Goal: Navigation & Orientation: Find specific page/section

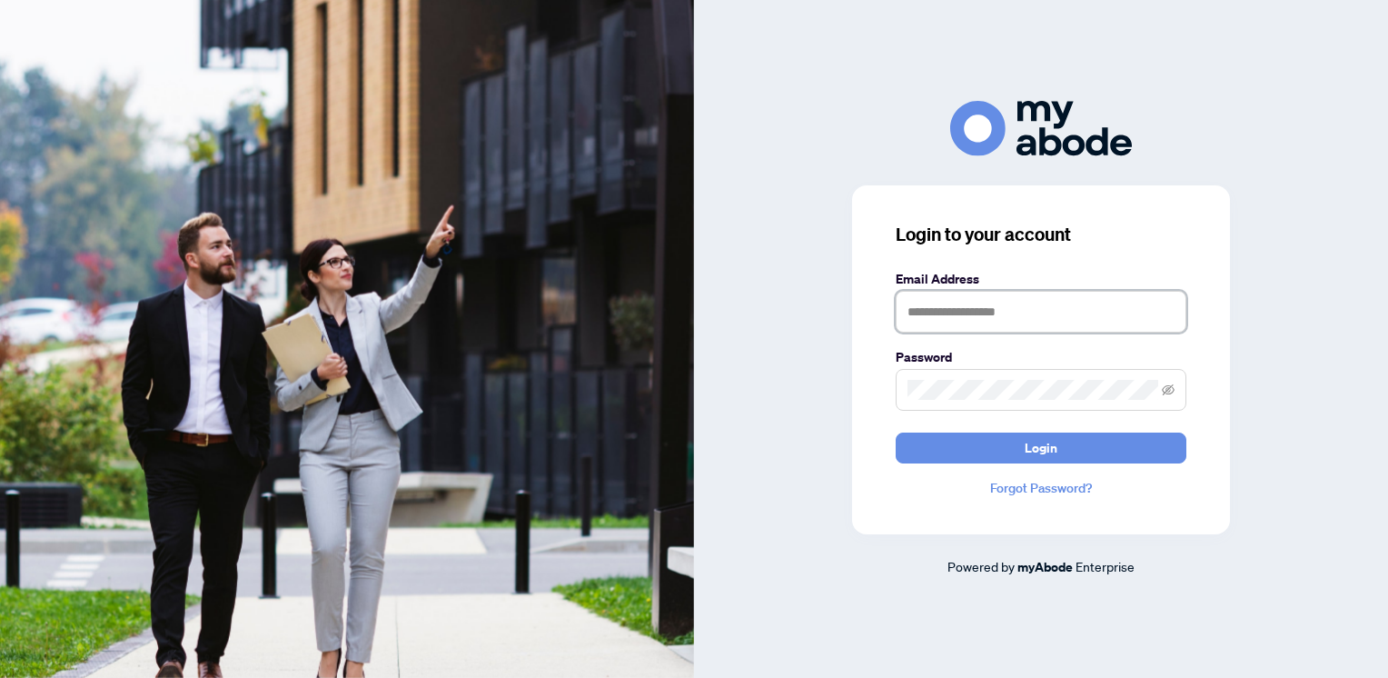
click at [975, 312] on input "text" at bounding box center [1041, 312] width 291 height 42
type input "**********"
click at [1167, 390] on icon "eye-invisible" at bounding box center [1168, 389] width 13 height 13
click at [1106, 449] on button "Login" at bounding box center [1041, 447] width 291 height 31
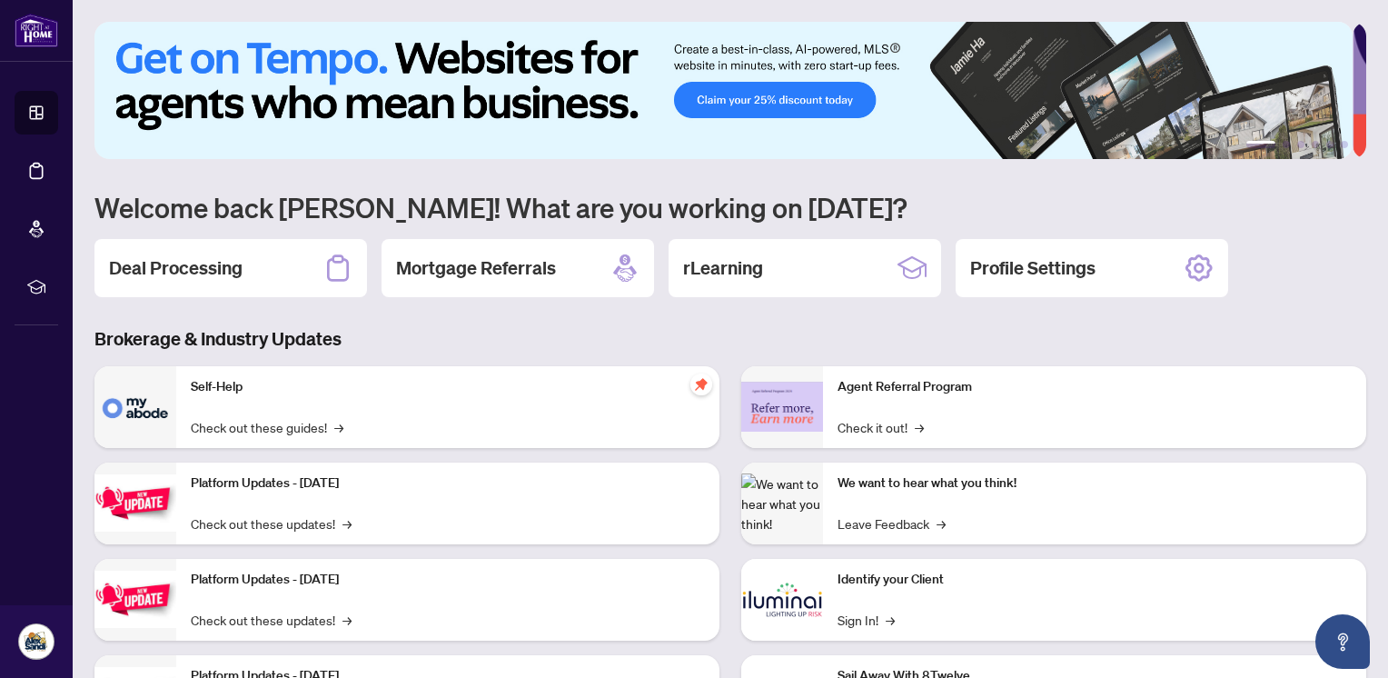
click at [839, 277] on div "rLearning" at bounding box center [805, 268] width 273 height 58
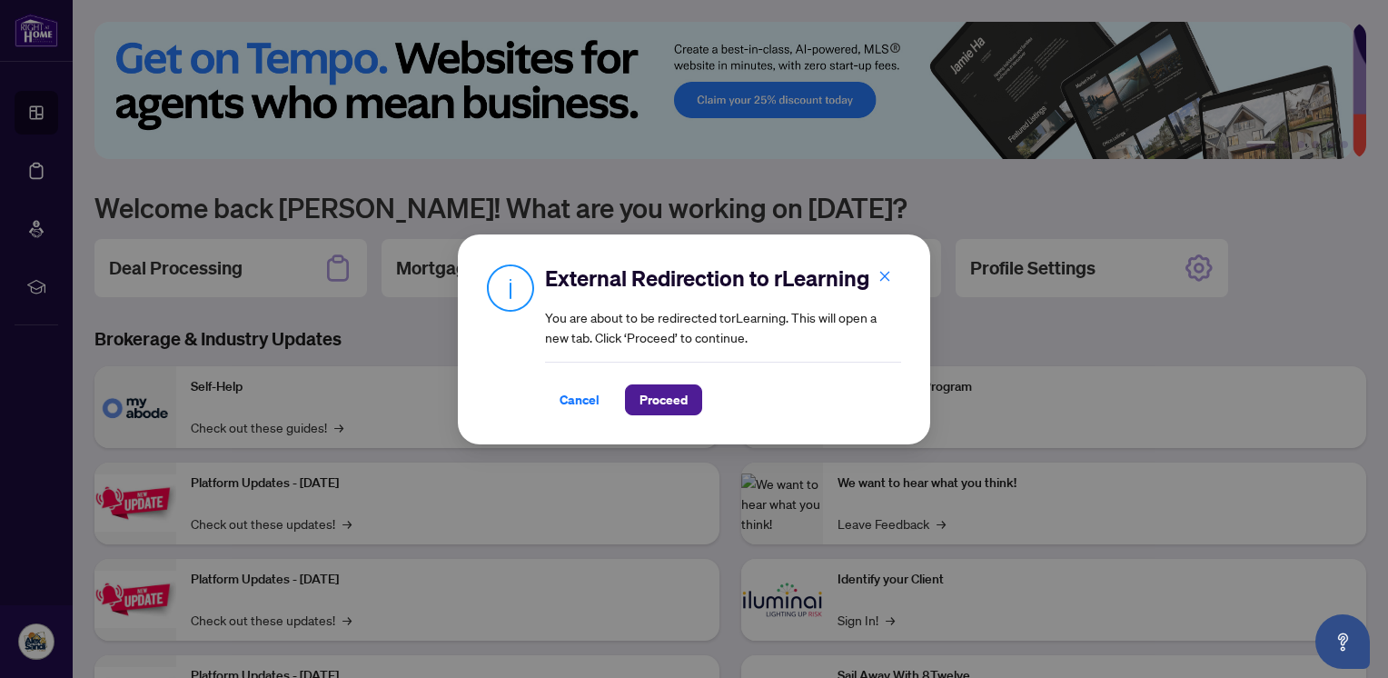
click at [666, 394] on span "Proceed" at bounding box center [664, 399] width 48 height 29
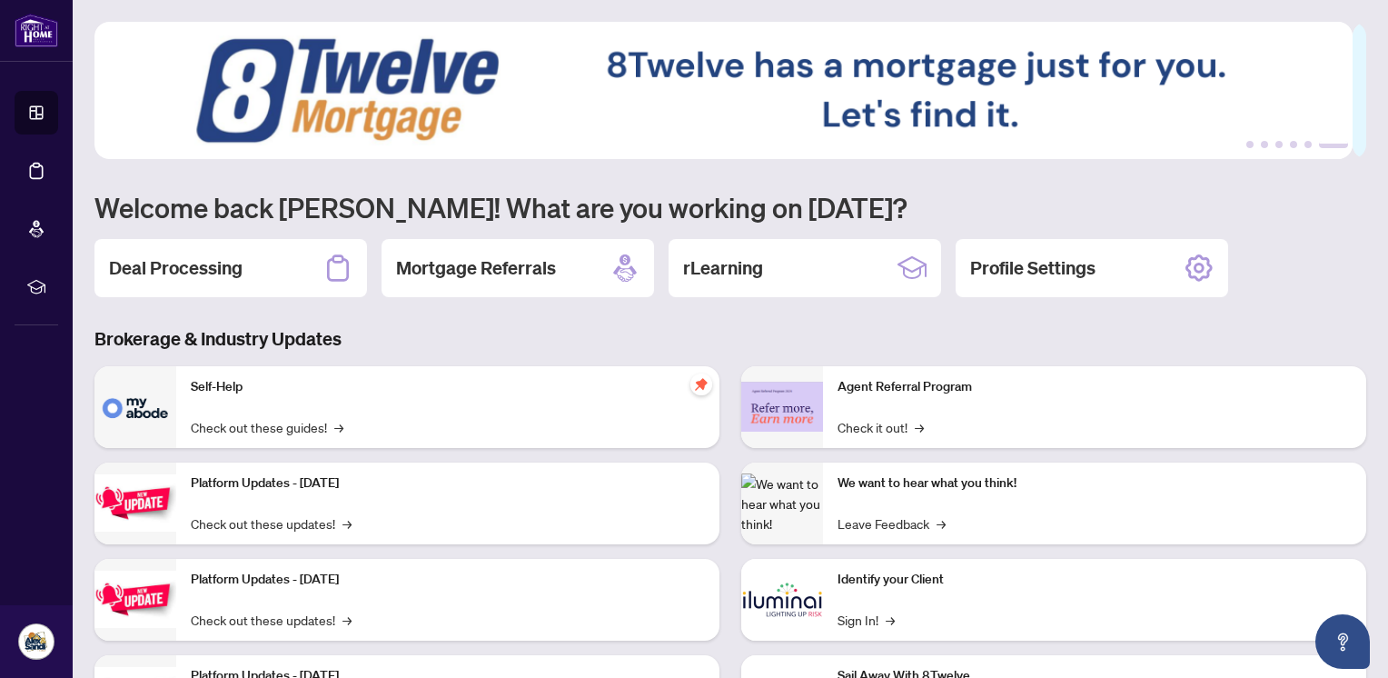
click at [742, 262] on h2 "rLearning" at bounding box center [723, 267] width 80 height 25
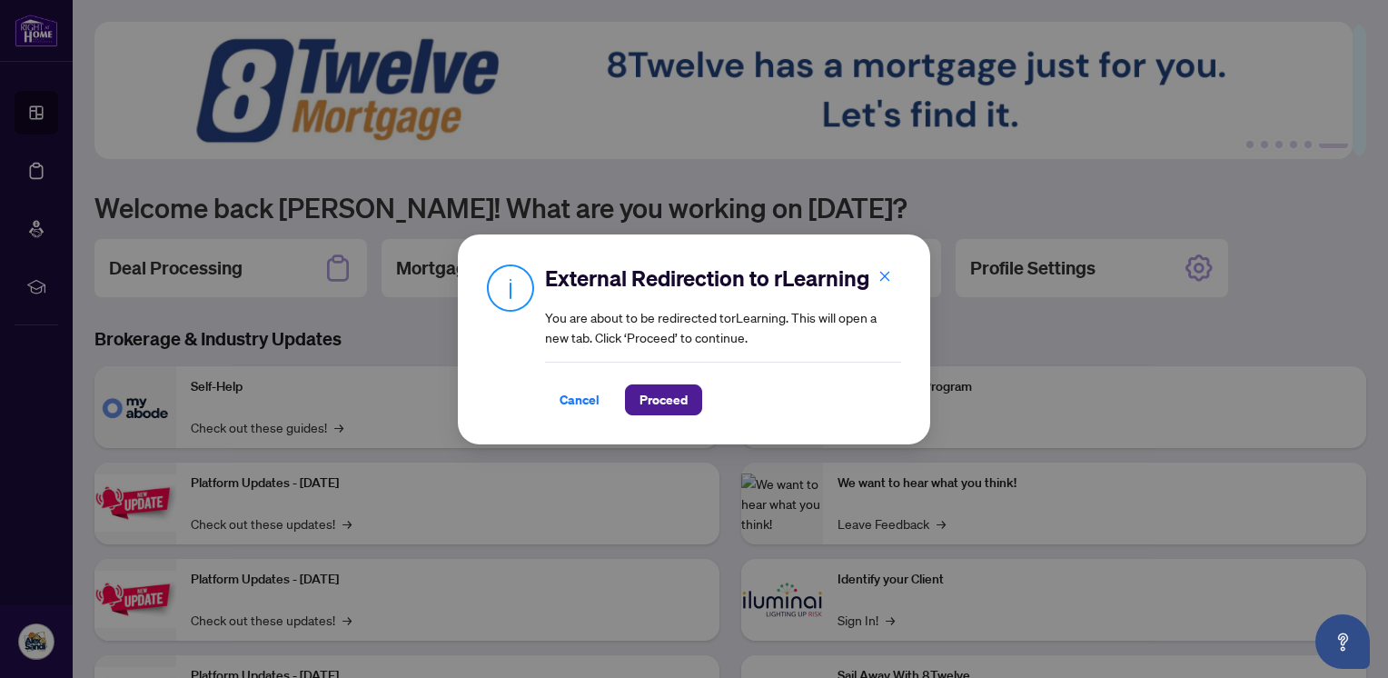
click at [651, 406] on span "Proceed" at bounding box center [664, 399] width 48 height 29
